Goal: Information Seeking & Learning: Find specific fact

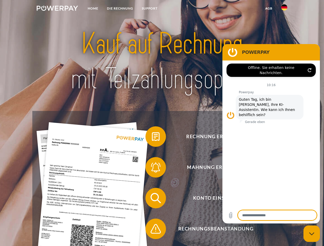
click at [57, 9] on img at bounding box center [57, 8] width 41 height 5
click at [284, 9] on img at bounding box center [284, 7] width 6 height 6
click at [269, 8] on link "agb" at bounding box center [269, 8] width 16 height 9
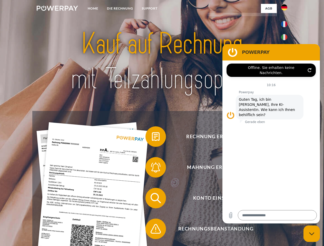
click at [152, 138] on span at bounding box center [148, 137] width 26 height 26
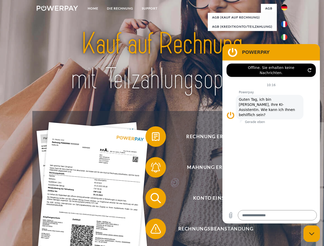
click at [152, 169] on div "Rechnung erhalten? Mahnung erhalten? Konto einsehen" at bounding box center [161, 213] width 259 height 205
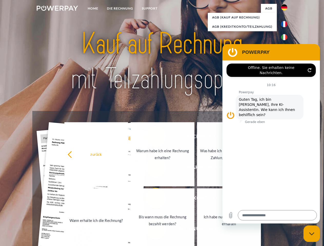
click at [152, 199] on link "Bis wann muss die Rechnung bezahlt werden?" at bounding box center [163, 221] width 64 height 64
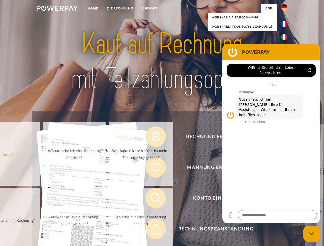
click at [152, 230] on span at bounding box center [148, 229] width 26 height 26
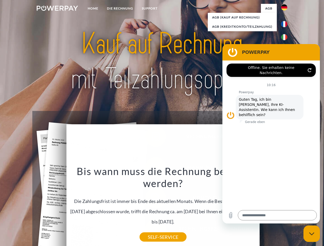
click at [312, 234] on icon "Messaging-Fenster schließen" at bounding box center [311, 234] width 5 height 3
type textarea "*"
